Goal: Find specific page/section: Find specific page/section

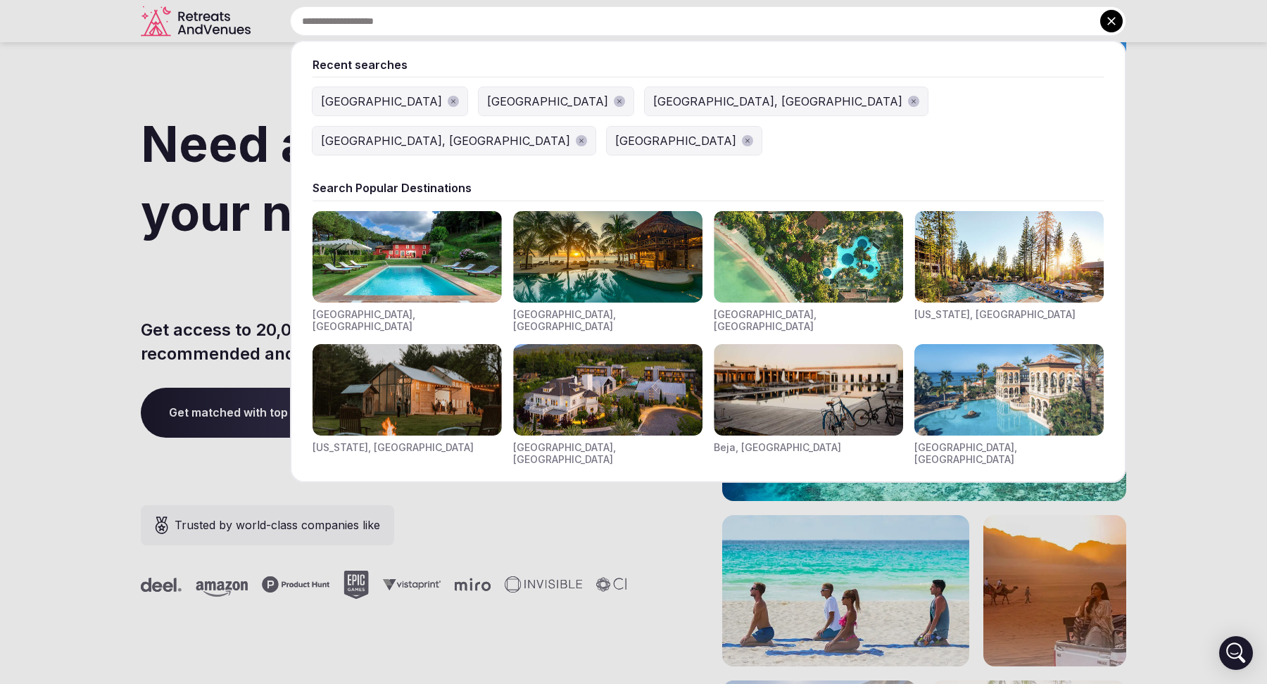
click at [502, 27] on input "text" at bounding box center [708, 21] width 836 height 30
click at [376, 213] on img "Visit venues for Toscana, Italy" at bounding box center [406, 256] width 189 height 91
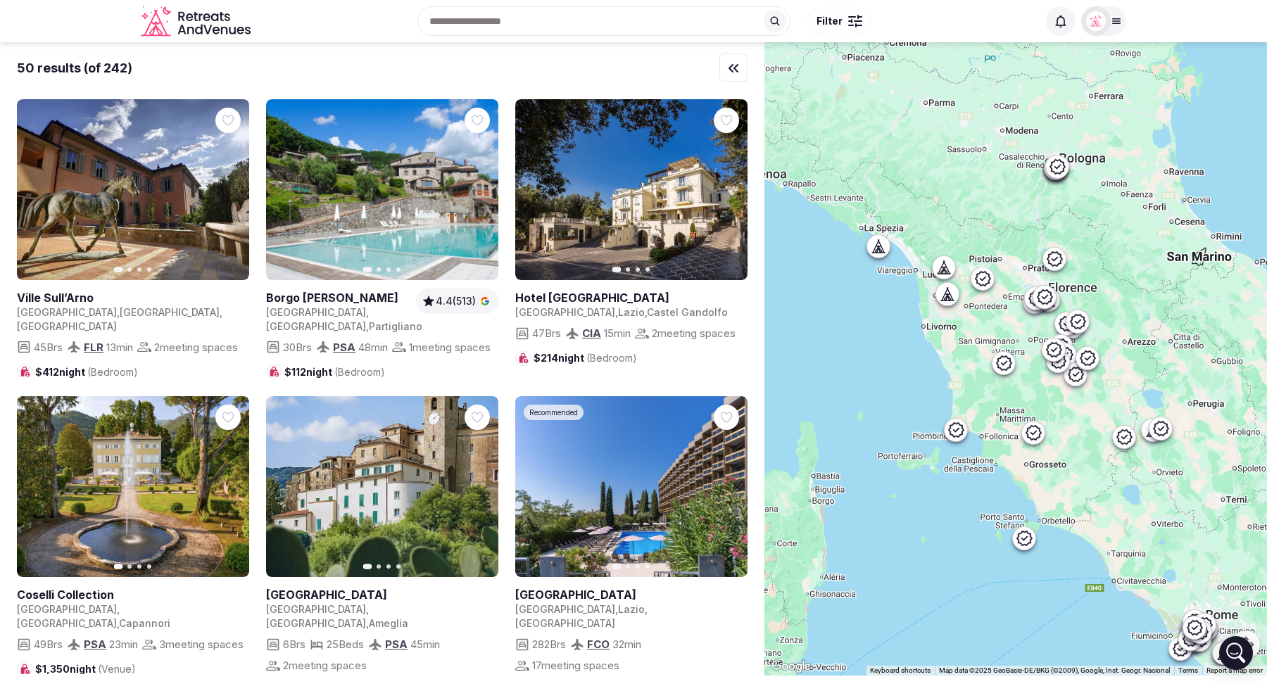
click at [837, 22] on span "Filter" at bounding box center [829, 21] width 26 height 14
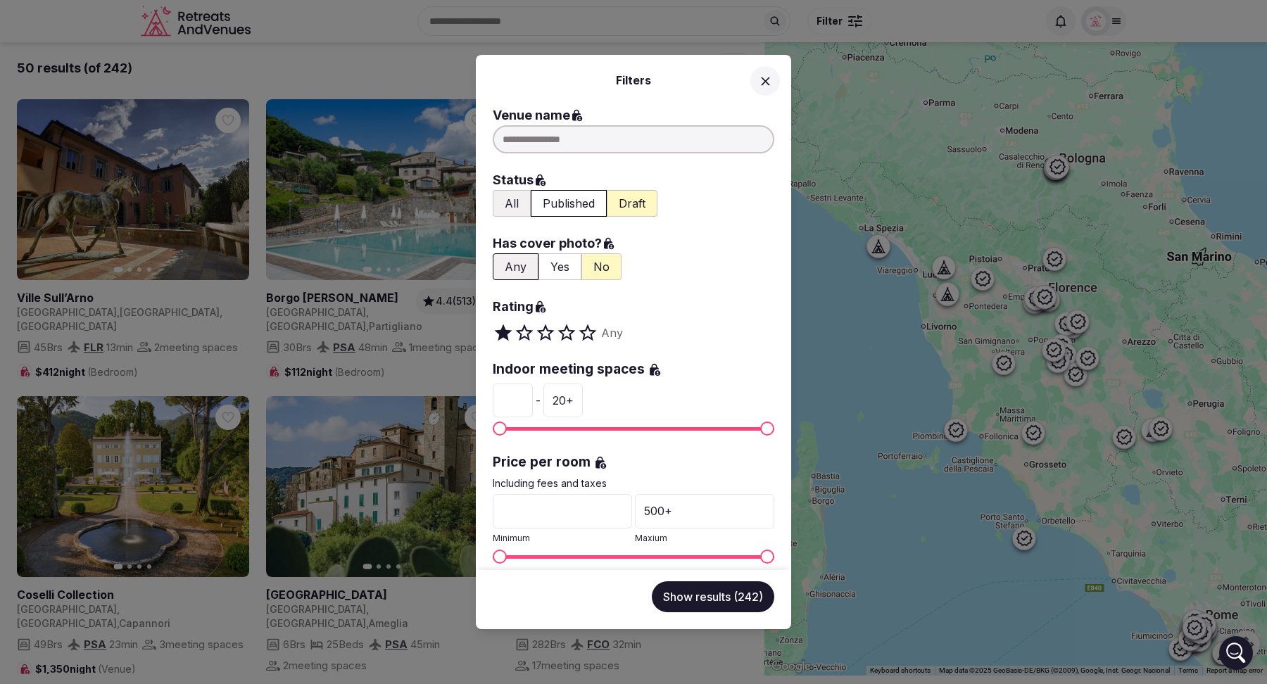
click at [568, 203] on button "Published" at bounding box center [569, 203] width 76 height 27
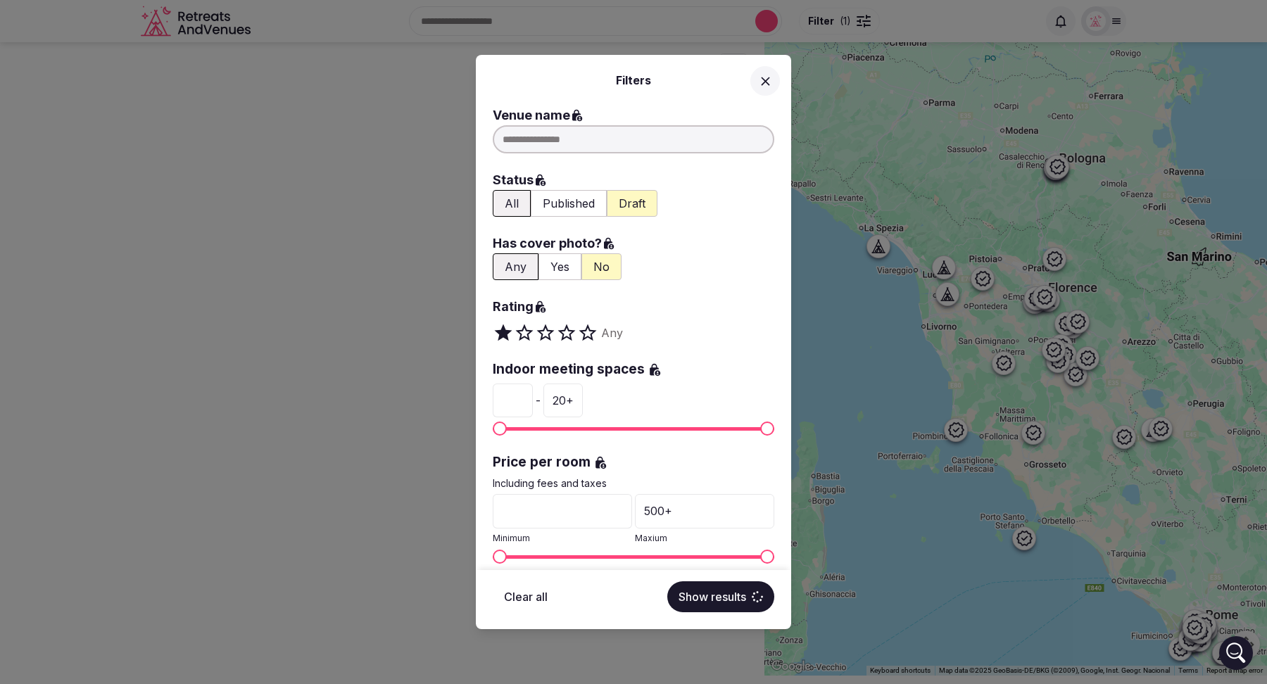
click at [559, 267] on button "Yes" at bounding box center [559, 266] width 43 height 27
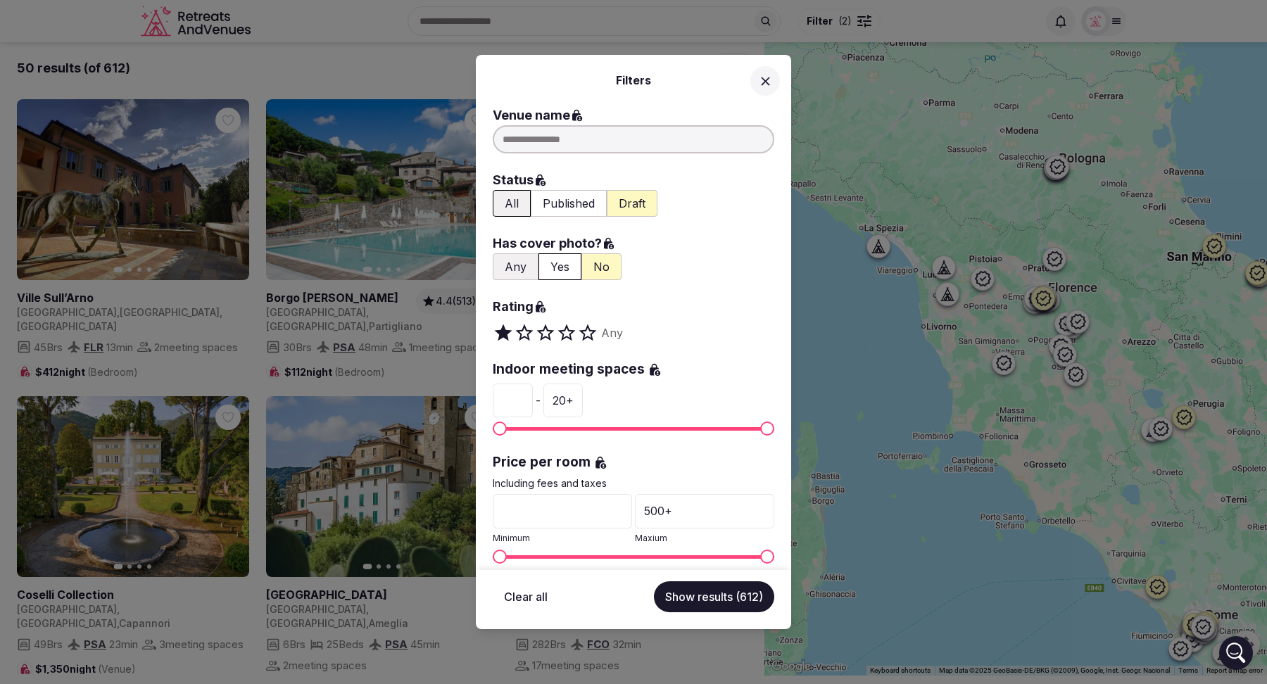
click at [716, 601] on button "Show results (612)" at bounding box center [714, 596] width 120 height 31
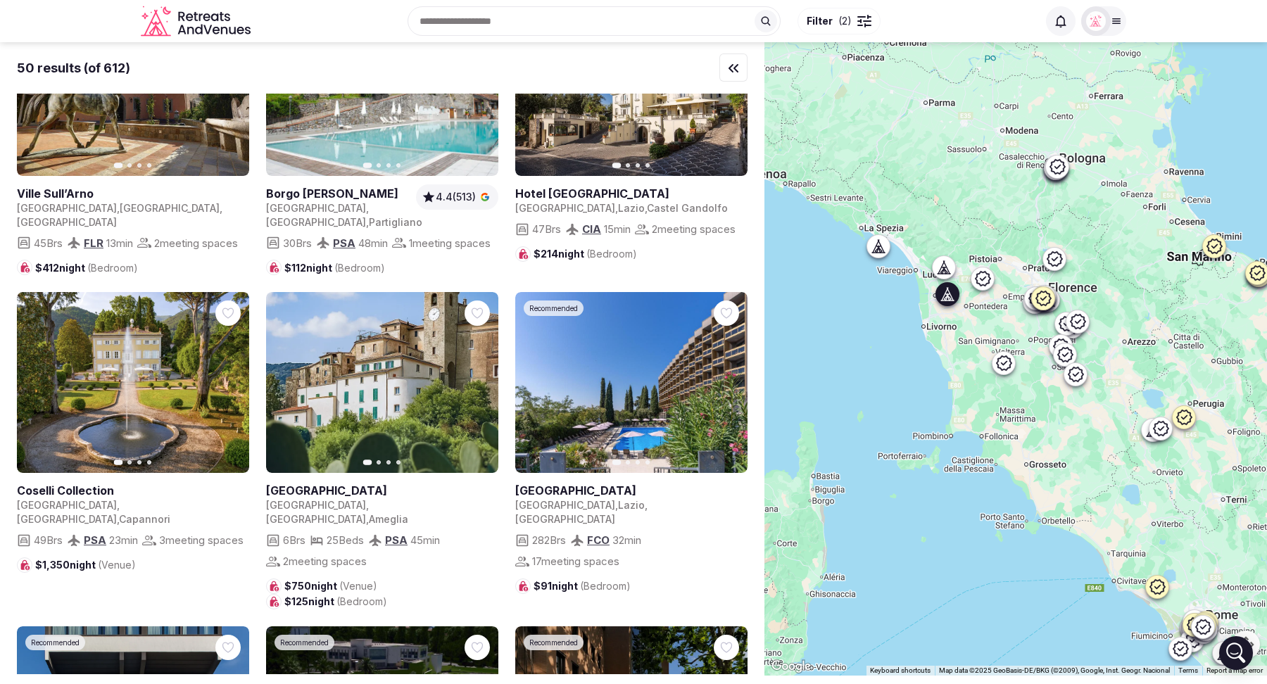
scroll to position [124, 0]
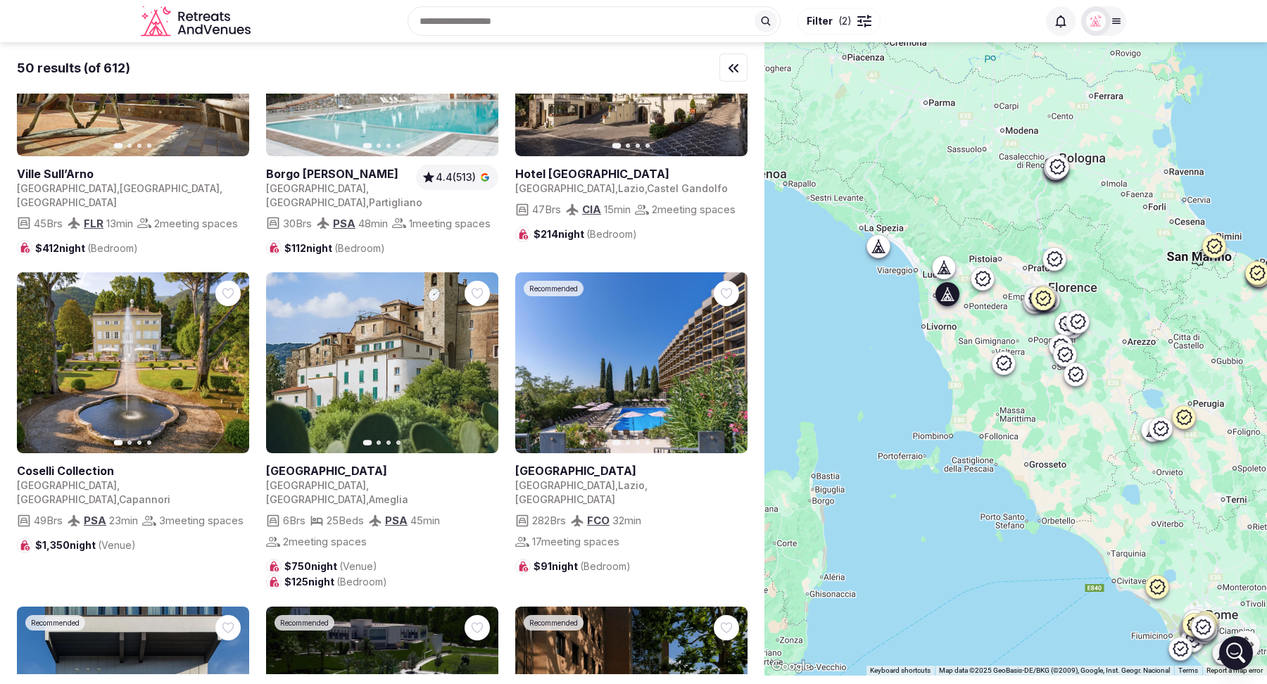
click at [224, 363] on icon "button" at bounding box center [229, 362] width 11 height 11
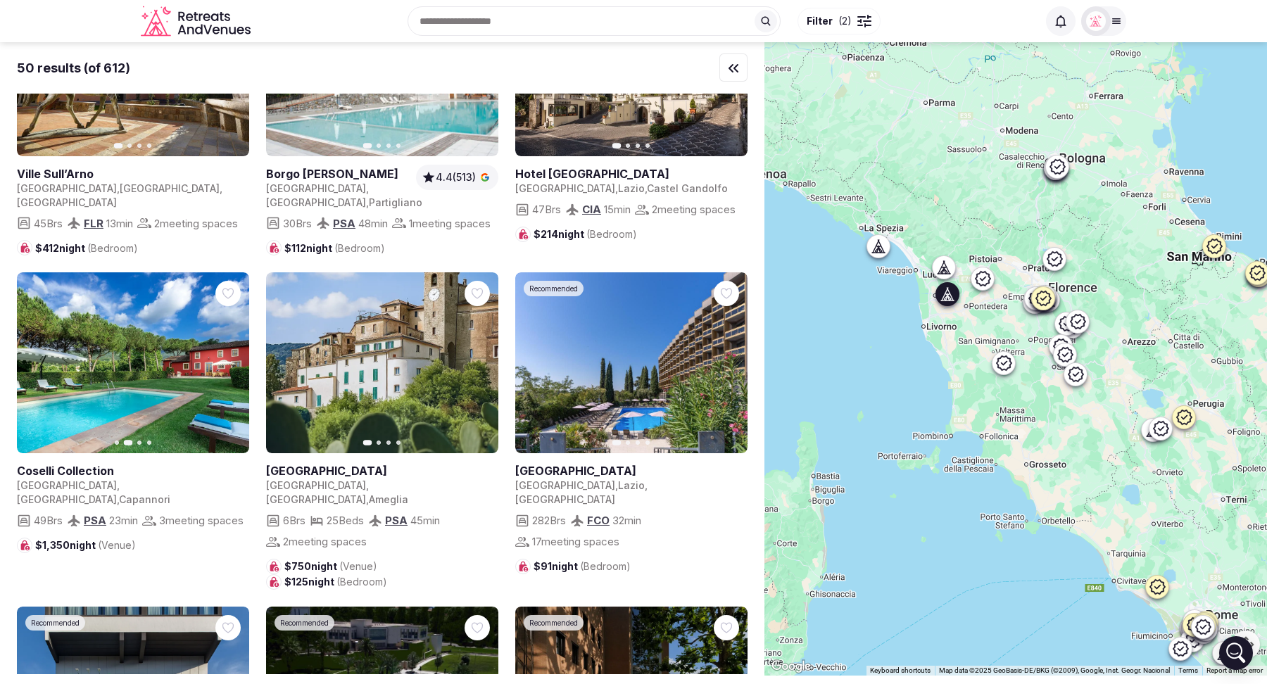
click at [224, 363] on icon "button" at bounding box center [229, 362] width 11 height 11
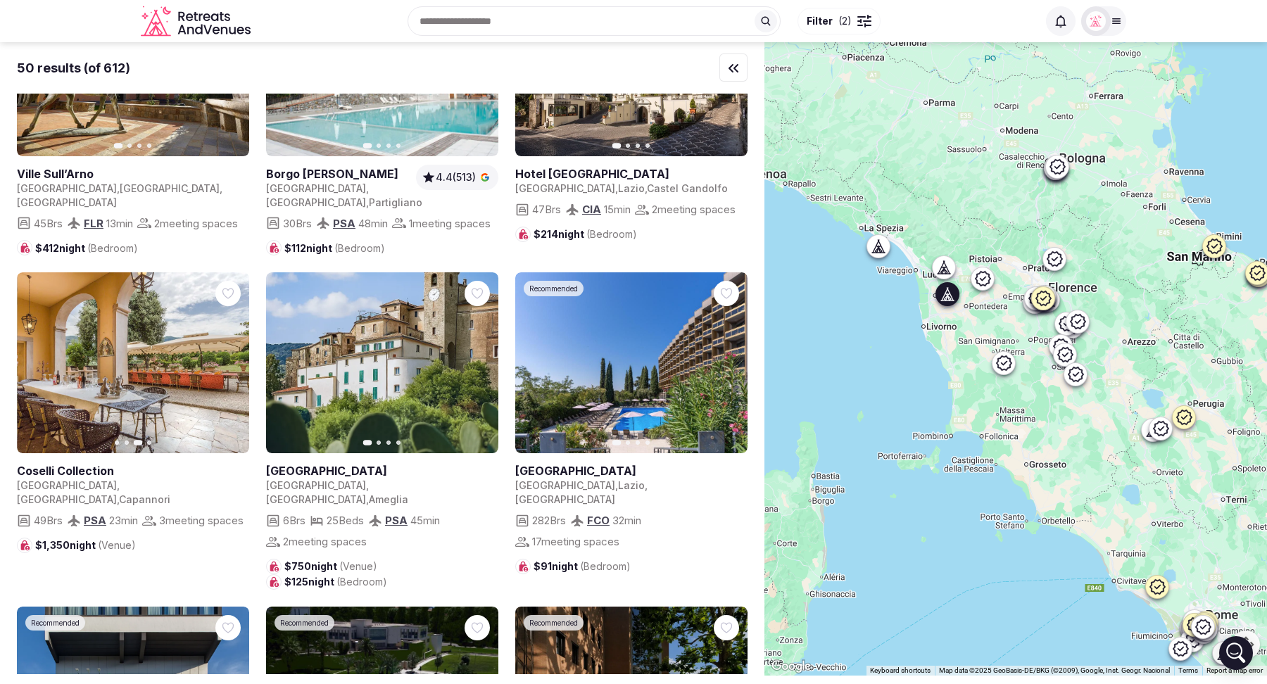
click at [224, 363] on icon "button" at bounding box center [229, 362] width 11 height 11
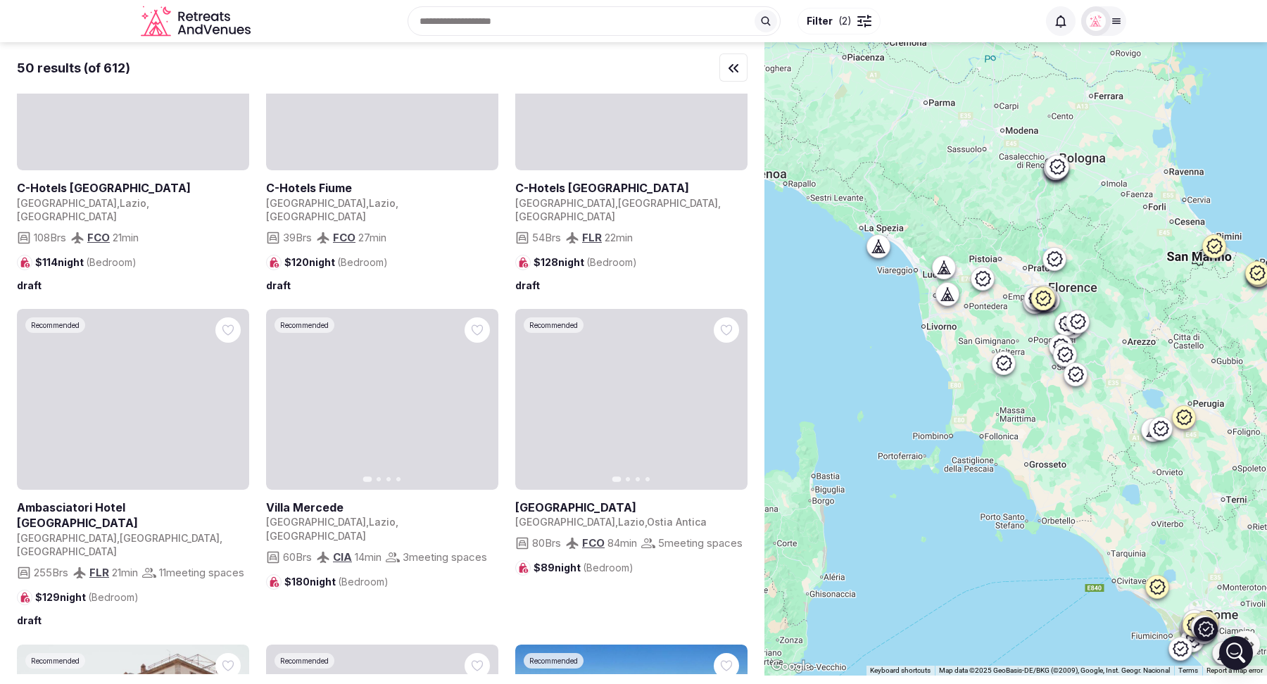
scroll to position [2970, 0]
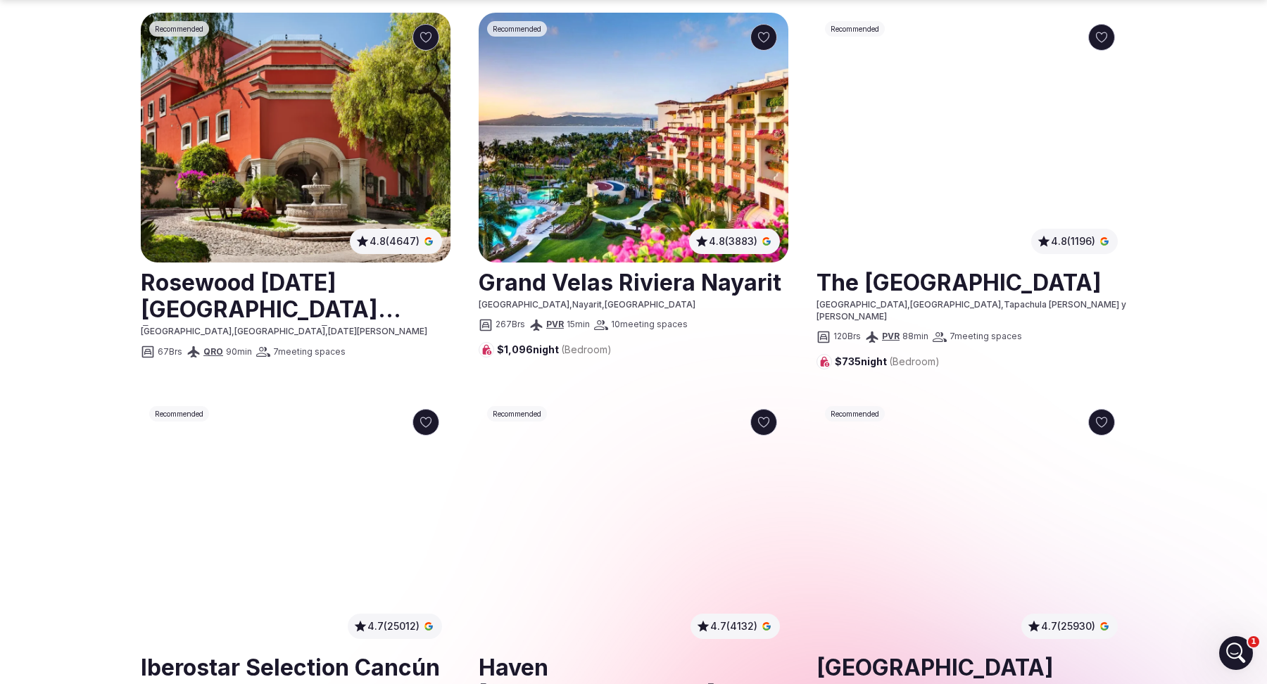
scroll to position [1200, 0]
